Goal: Task Accomplishment & Management: Complete application form

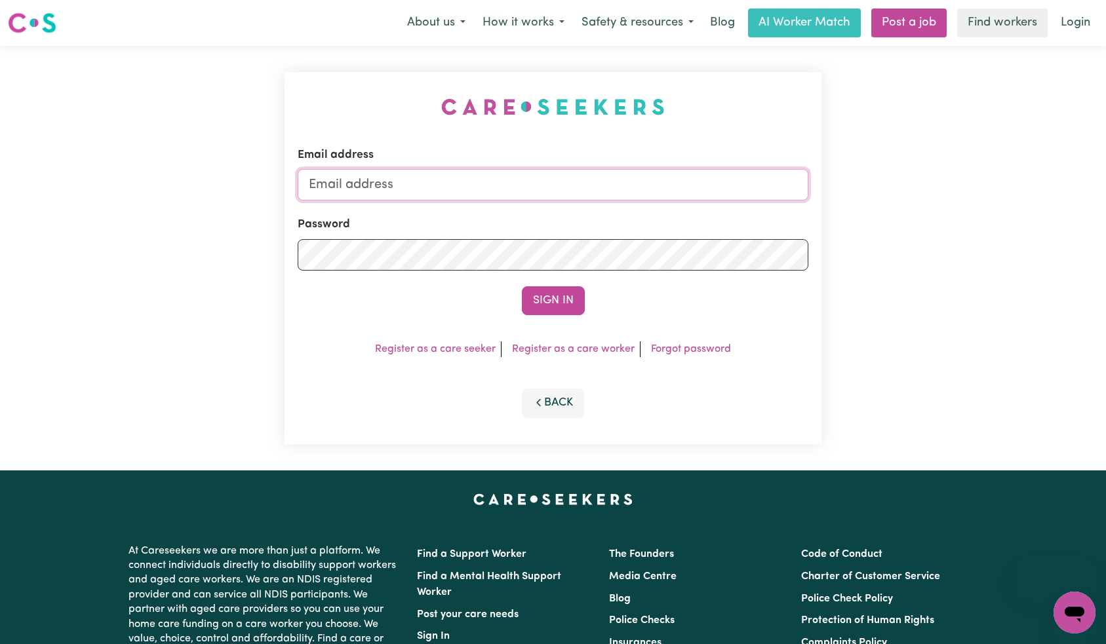
click at [542, 191] on input "Email address" at bounding box center [553, 184] width 511 height 31
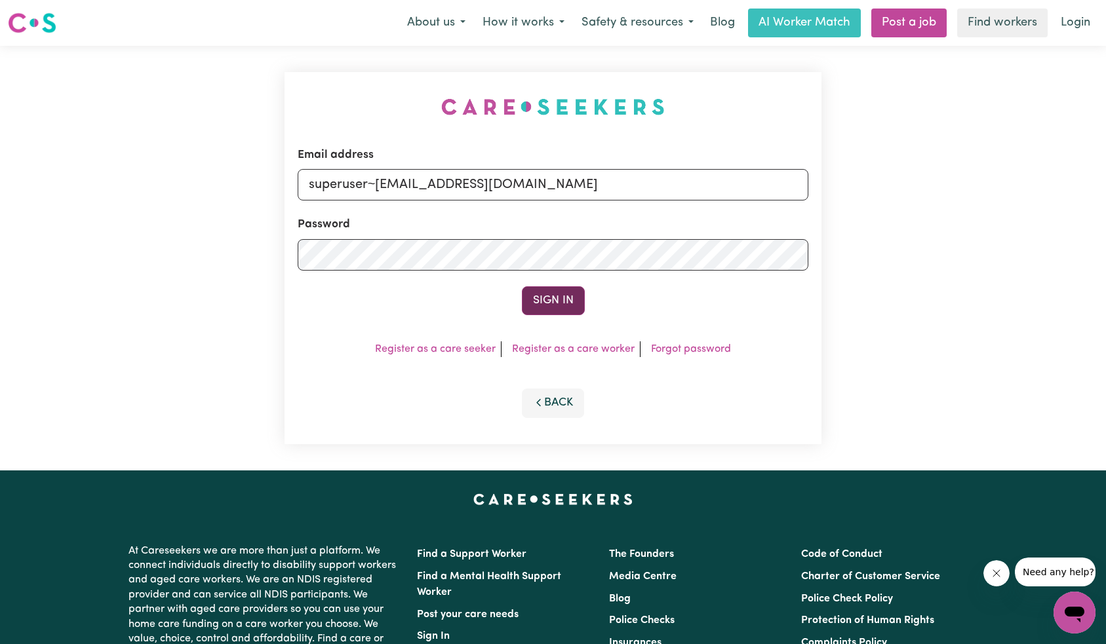
type input "superuser~[EMAIL_ADDRESS][DOMAIN_NAME]"
click at [552, 296] on button "Sign In" at bounding box center [553, 300] width 63 height 29
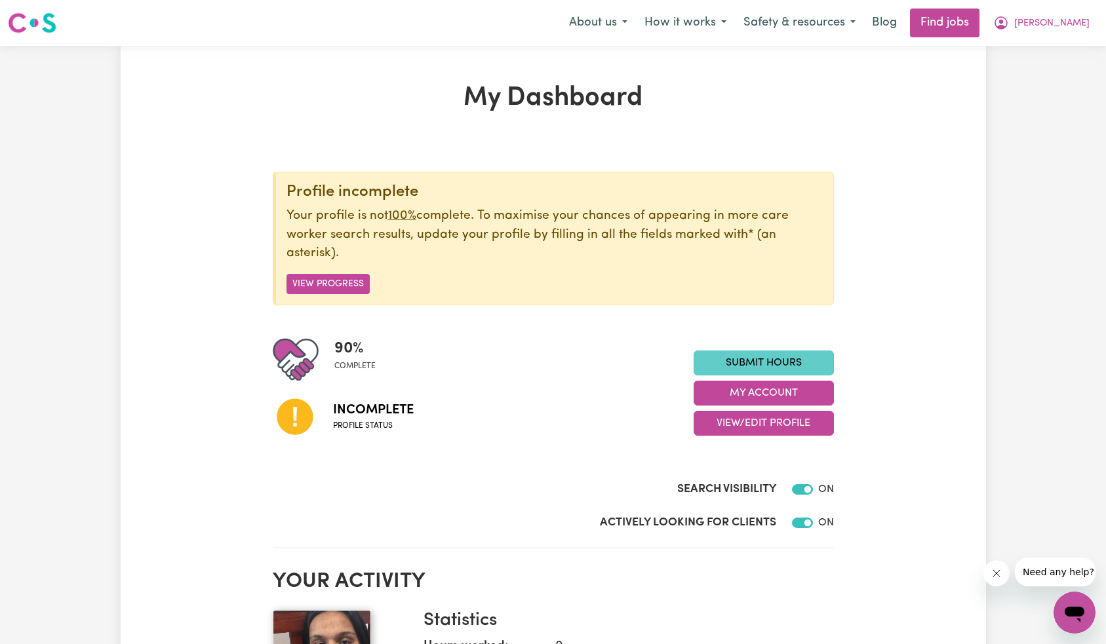
click at [742, 367] on link "Submit Hours" at bounding box center [763, 363] width 140 height 25
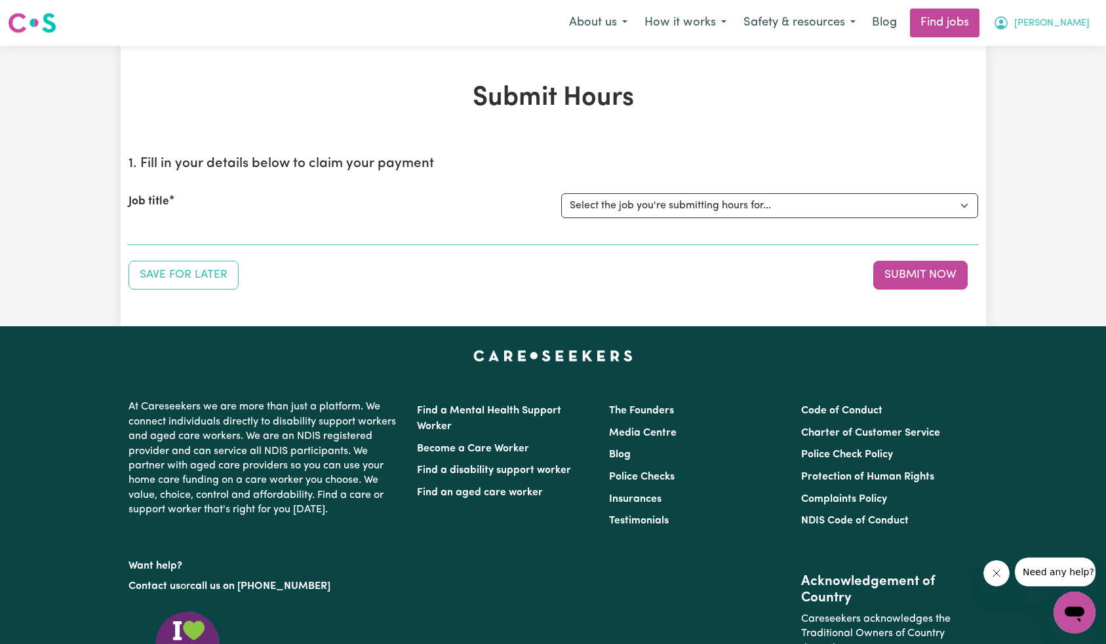
click at [1079, 26] on span "[PERSON_NAME]" at bounding box center [1051, 23] width 75 height 14
click at [887, 189] on div "Job title Select the job you're submitting hours for..." at bounding box center [552, 206] width 849 height 56
click at [875, 204] on select "Select the job you're submitting hours for..." at bounding box center [769, 205] width 417 height 25
drag, startPoint x: 1079, startPoint y: 24, endPoint x: 1072, endPoint y: 39, distance: 16.1
click at [1079, 24] on span "[PERSON_NAME]" at bounding box center [1051, 23] width 75 height 14
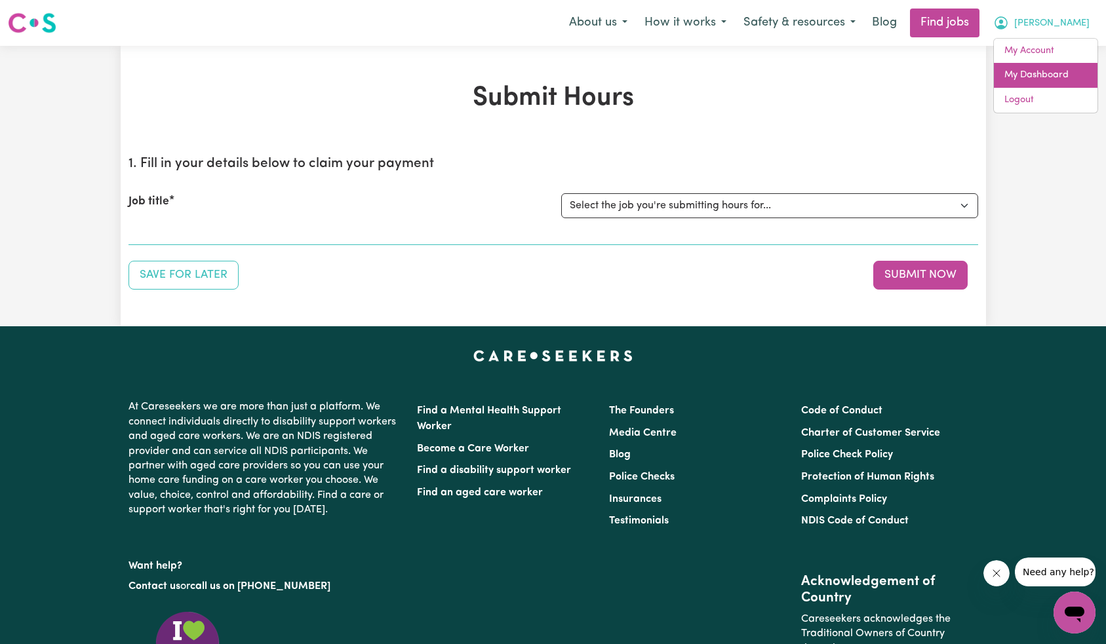
click at [1062, 80] on link "My Dashboard" at bounding box center [1046, 75] width 104 height 25
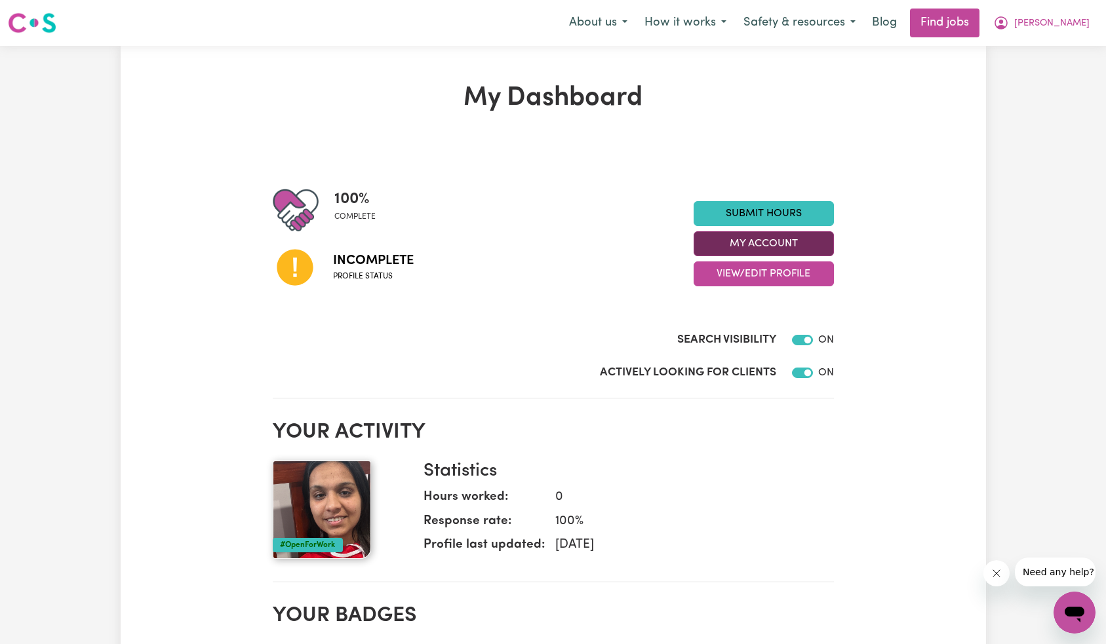
click at [784, 242] on button "My Account" at bounding box center [763, 243] width 140 height 25
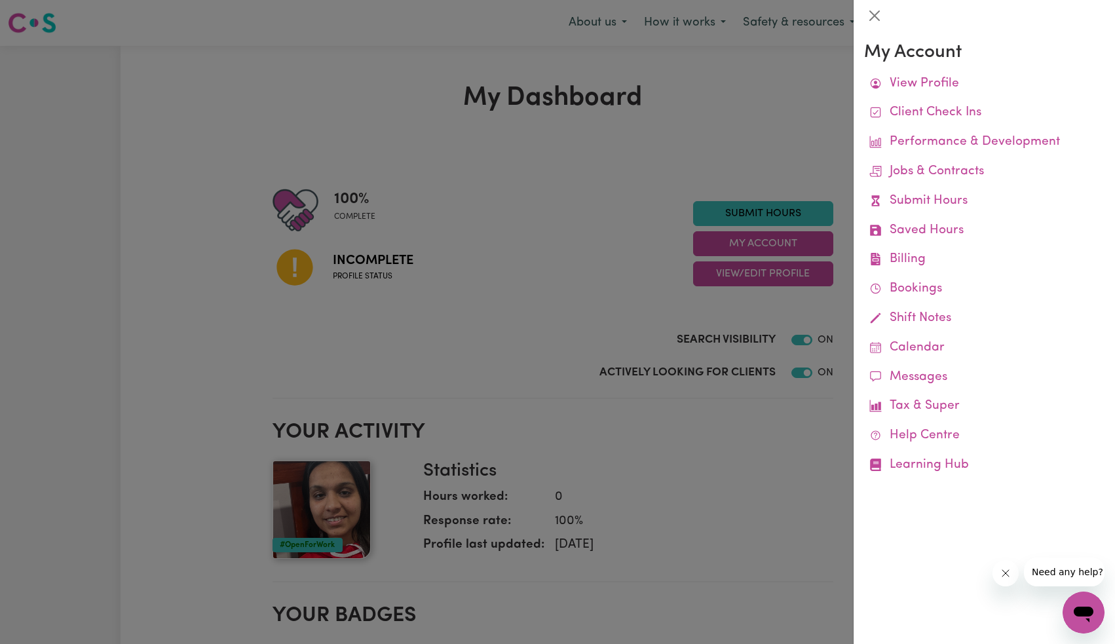
click at [703, 248] on div at bounding box center [557, 322] width 1115 height 644
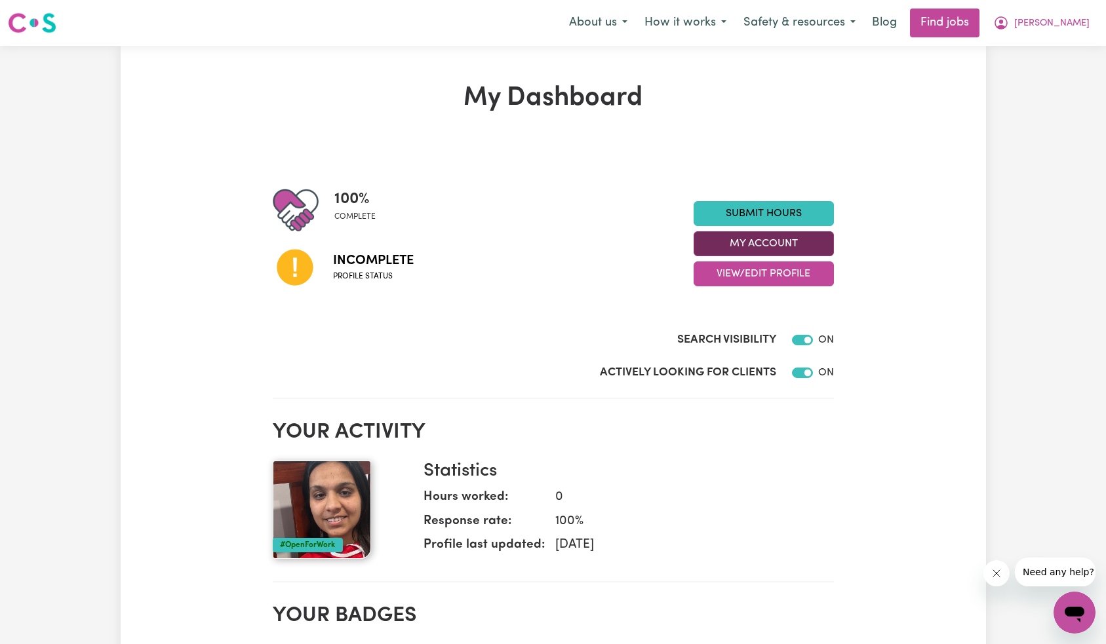
click at [769, 248] on button "My Account" at bounding box center [763, 243] width 140 height 25
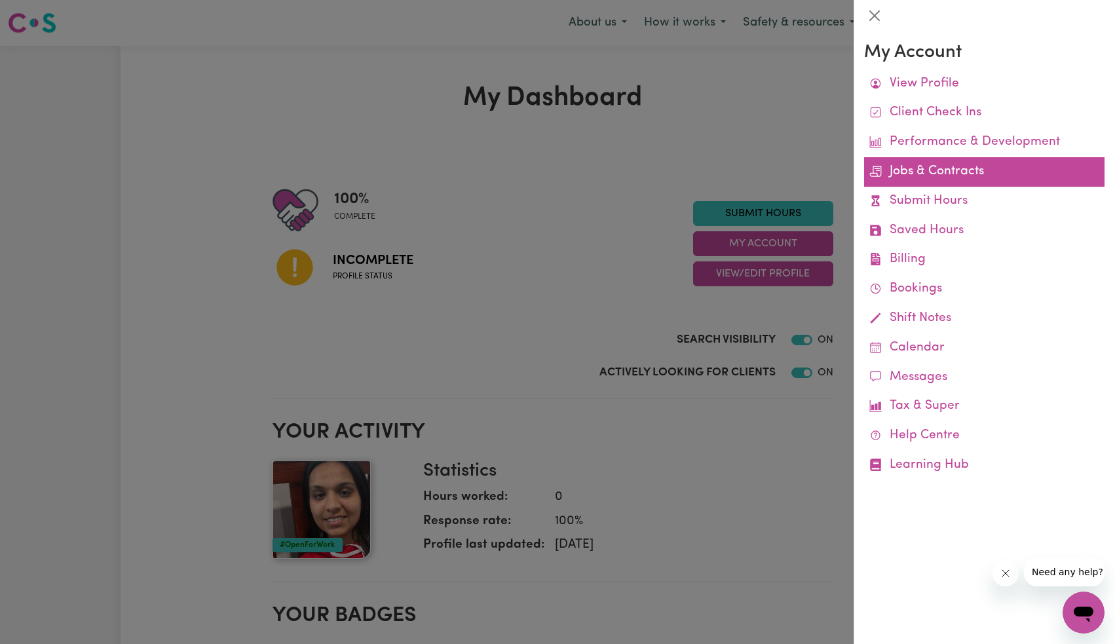
click at [953, 183] on link "Jobs & Contracts" at bounding box center [984, 171] width 241 height 29
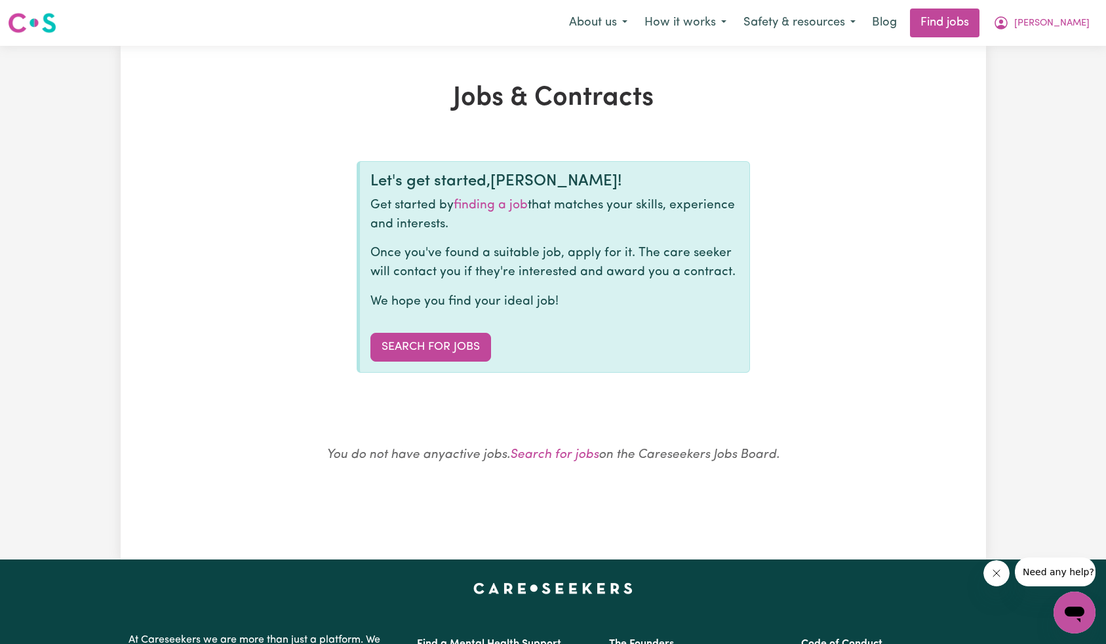
click at [987, 570] on button "Close message from company" at bounding box center [995, 573] width 26 height 26
click at [1062, 24] on span "[PERSON_NAME]" at bounding box center [1051, 23] width 75 height 14
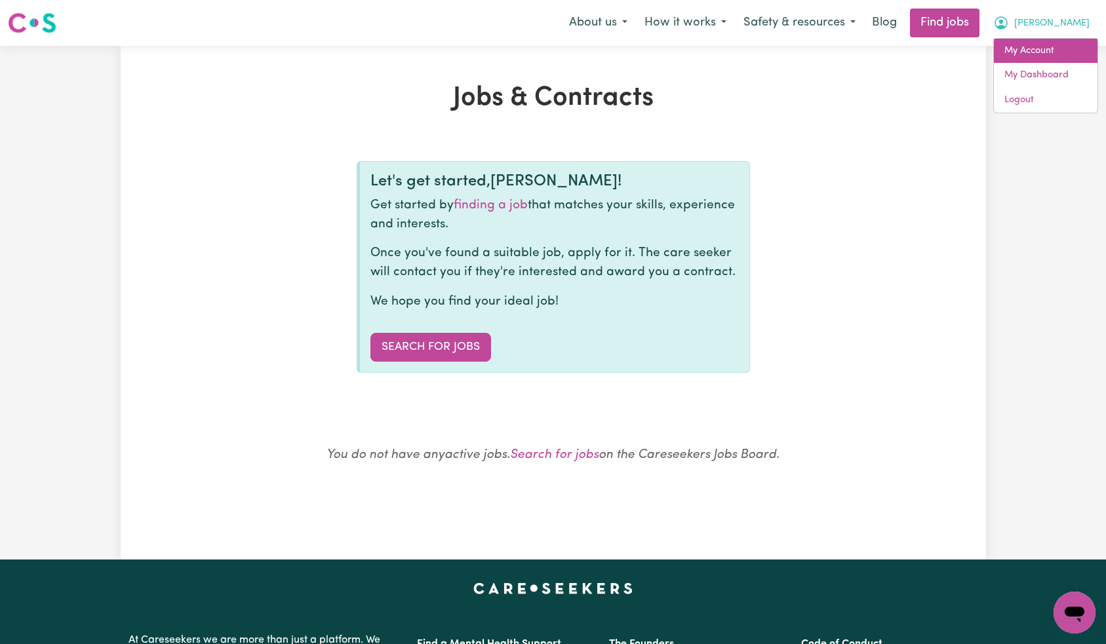
click at [1059, 52] on link "My Account" at bounding box center [1046, 51] width 104 height 25
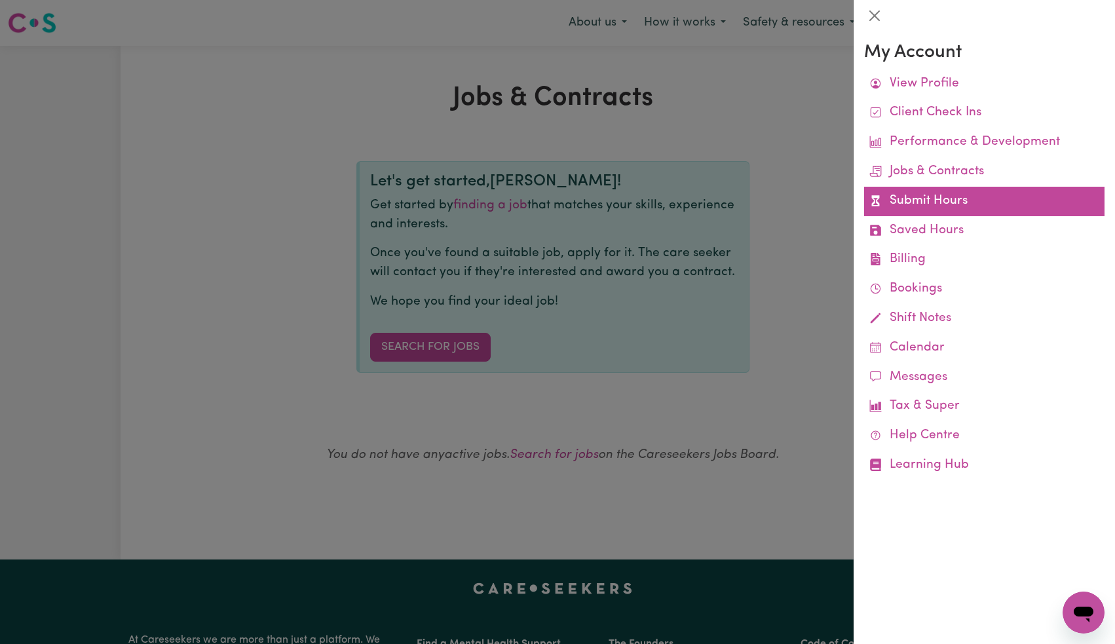
click at [963, 203] on link "Submit Hours" at bounding box center [984, 201] width 241 height 29
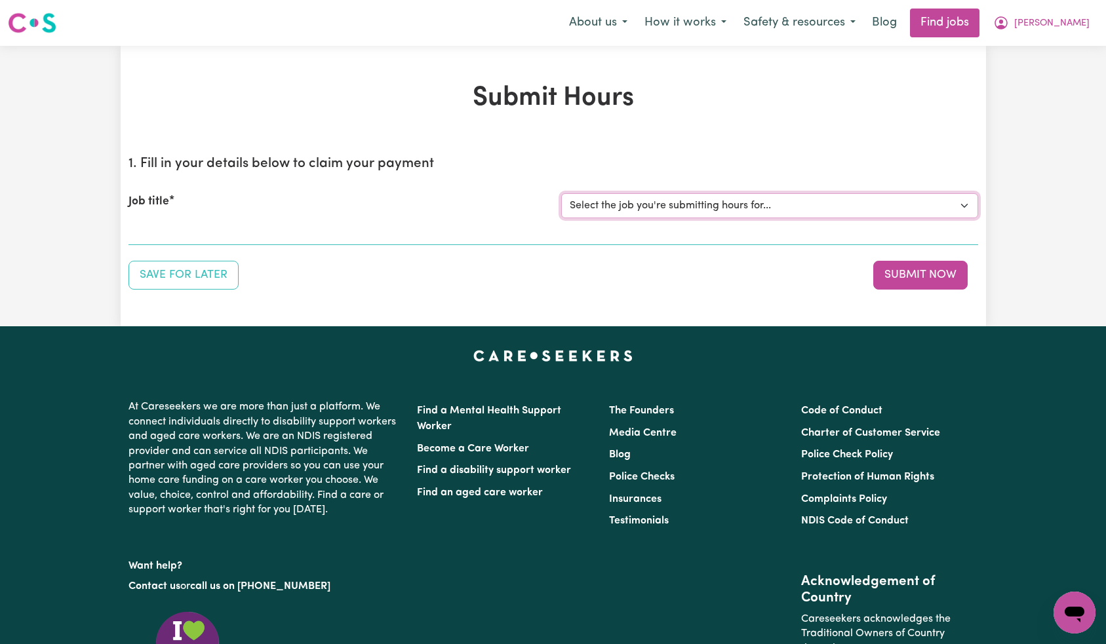
click at [750, 207] on select "Select the job you're submitting hours for..." at bounding box center [769, 205] width 417 height 25
click at [1081, 24] on span "[PERSON_NAME]" at bounding box center [1051, 23] width 75 height 14
click at [1080, 70] on link "My Dashboard" at bounding box center [1046, 75] width 104 height 25
